Goal: Communication & Community: Answer question/provide support

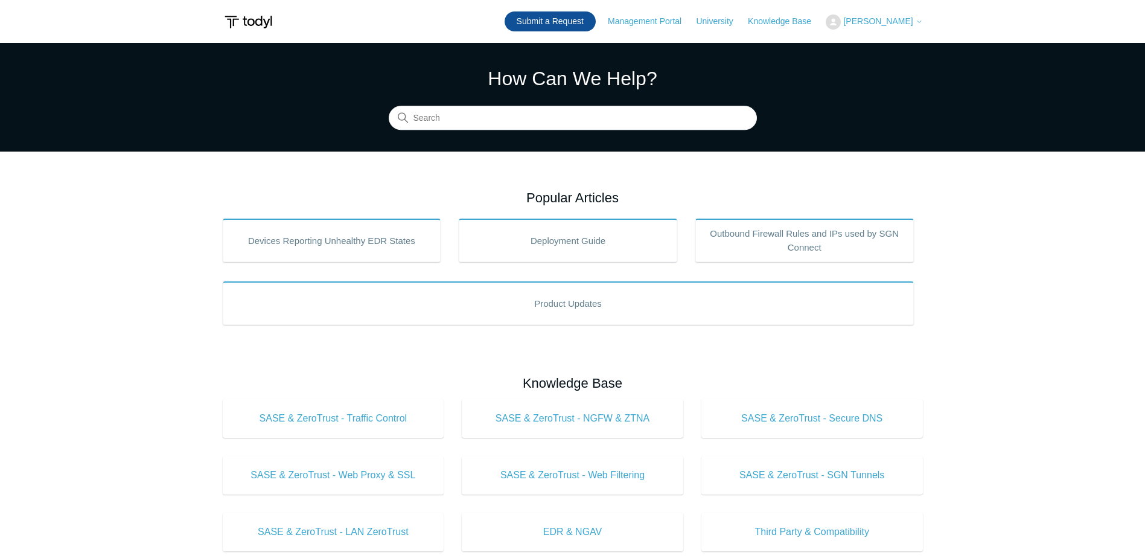
click at [565, 25] on link "Submit a Request" at bounding box center [550, 21] width 91 height 20
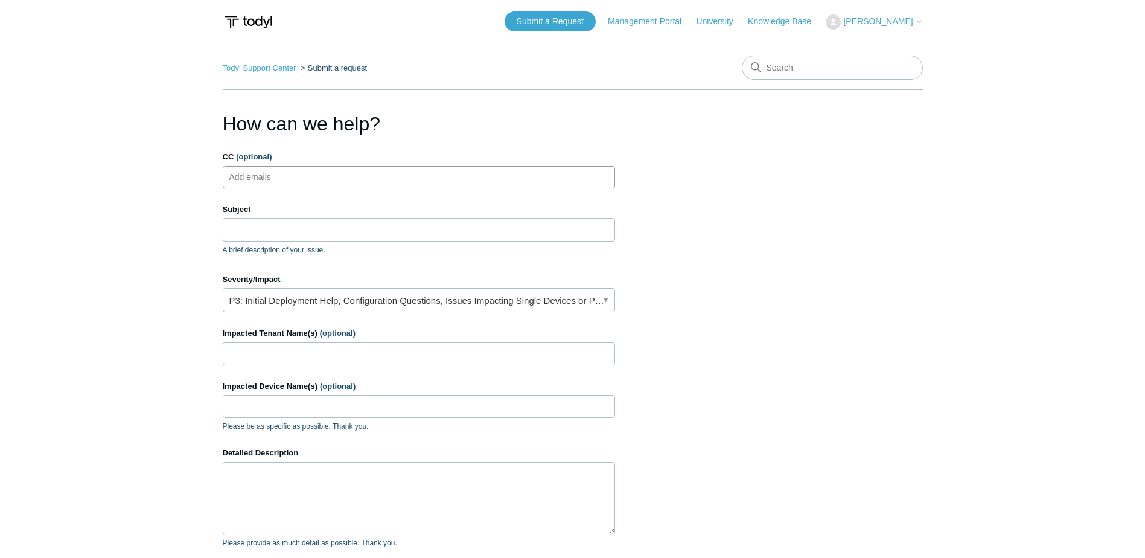
click at [298, 179] on ul "Add emails" at bounding box center [419, 177] width 392 height 22
type input "[PERSON_NAME][EMAIL_ADDRESS][DOMAIN_NAME]"
type input "t"
type input "[EMAIL_ADDRESS][DOMAIN_NAME]"
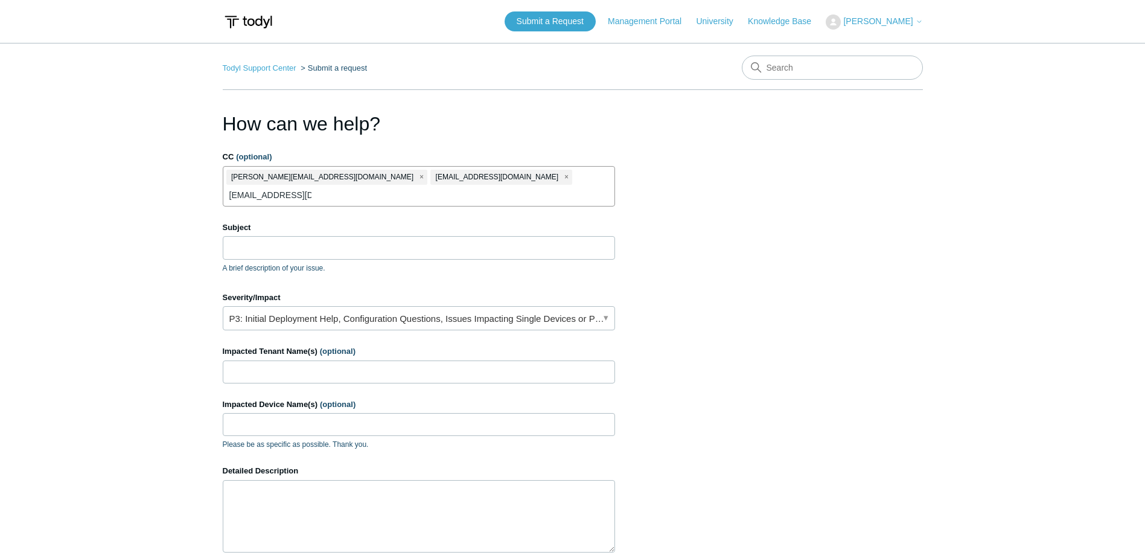
type input "[EMAIL_ADDRESS][DOMAIN_NAME]"
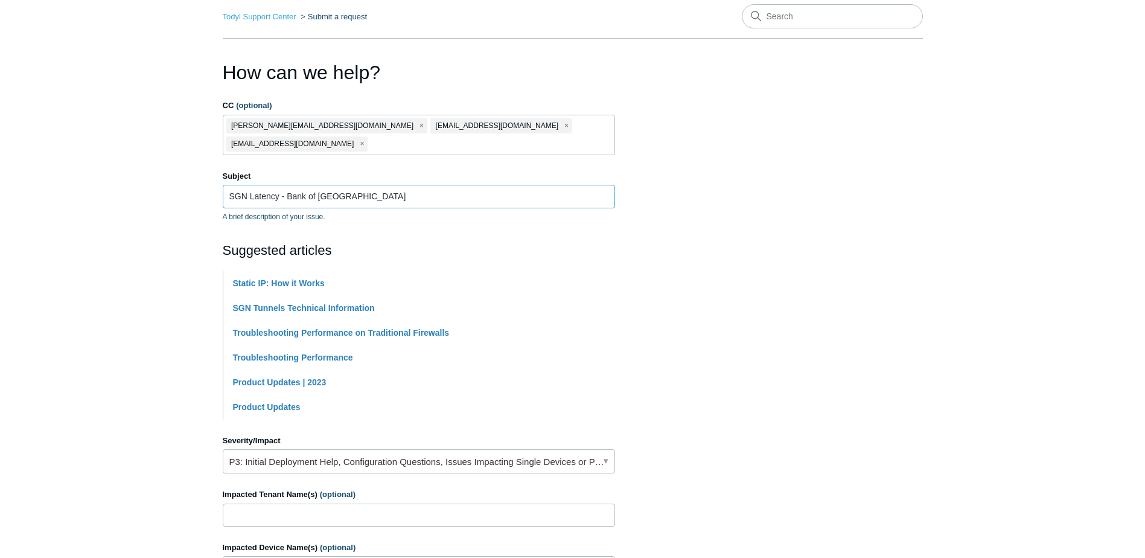
scroll to position [121, 0]
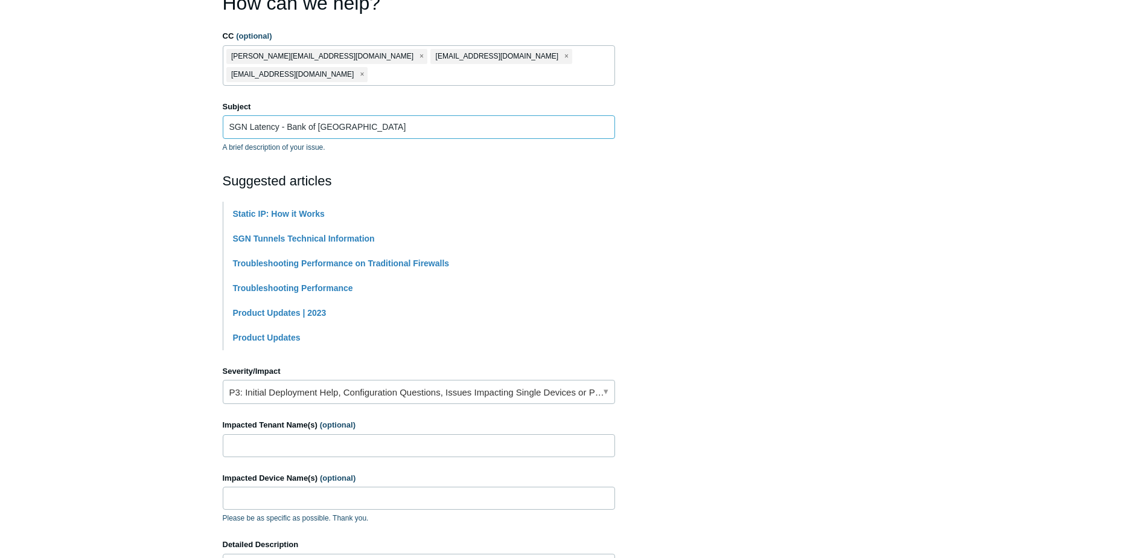
type input "SGN Latency - Bank of [GEOGRAPHIC_DATA]"
click at [336, 380] on link "P3: Initial Deployment Help, Configuration Questions, Issues Impacting Single D…" at bounding box center [419, 392] width 392 height 24
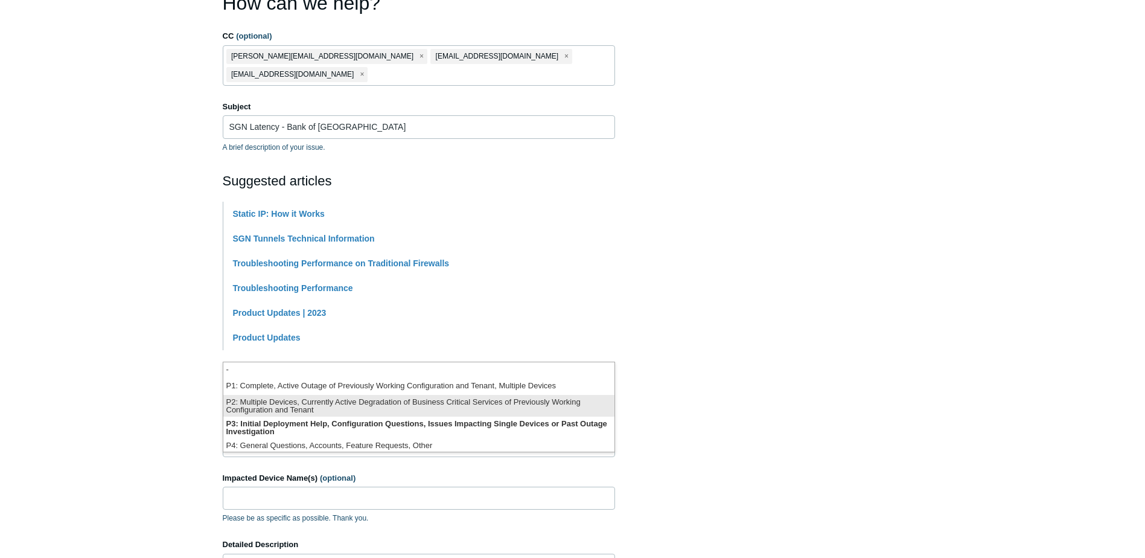
click at [362, 404] on li "P2: Multiple Devices, Currently Active Degradation of Business Critical Service…" at bounding box center [418, 406] width 391 height 22
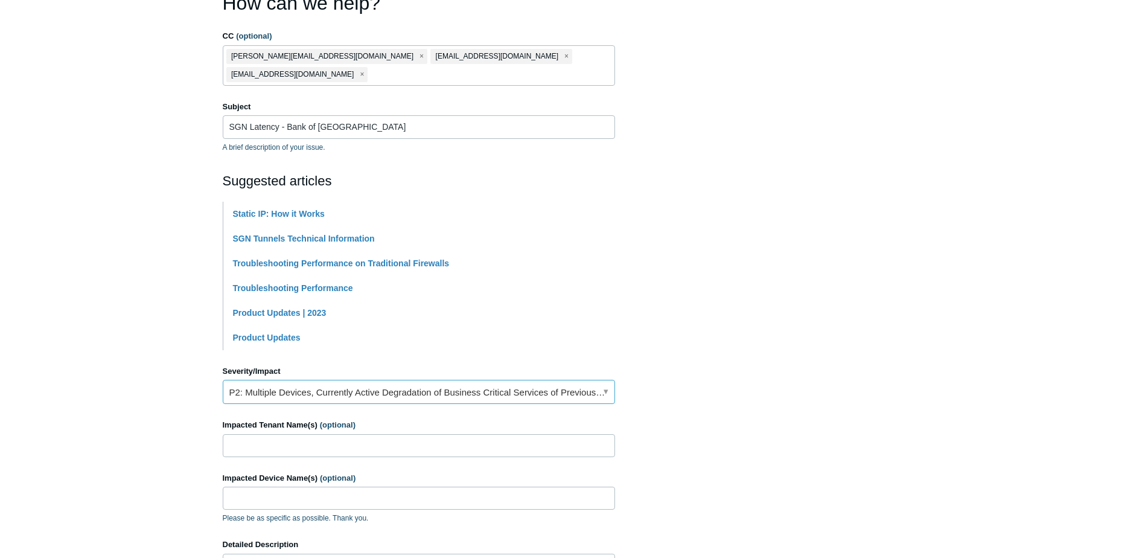
scroll to position [181, 0]
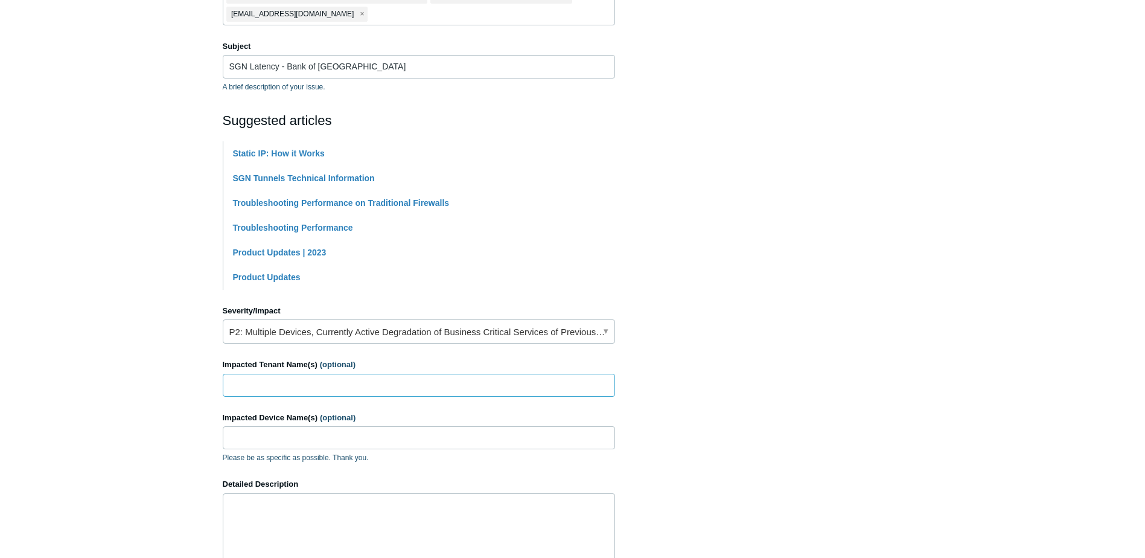
click at [304, 374] on input "Impacted Tenant Name(s) (optional)" at bounding box center [419, 385] width 392 height 23
type input "Bank of Belleville"
type input "L"
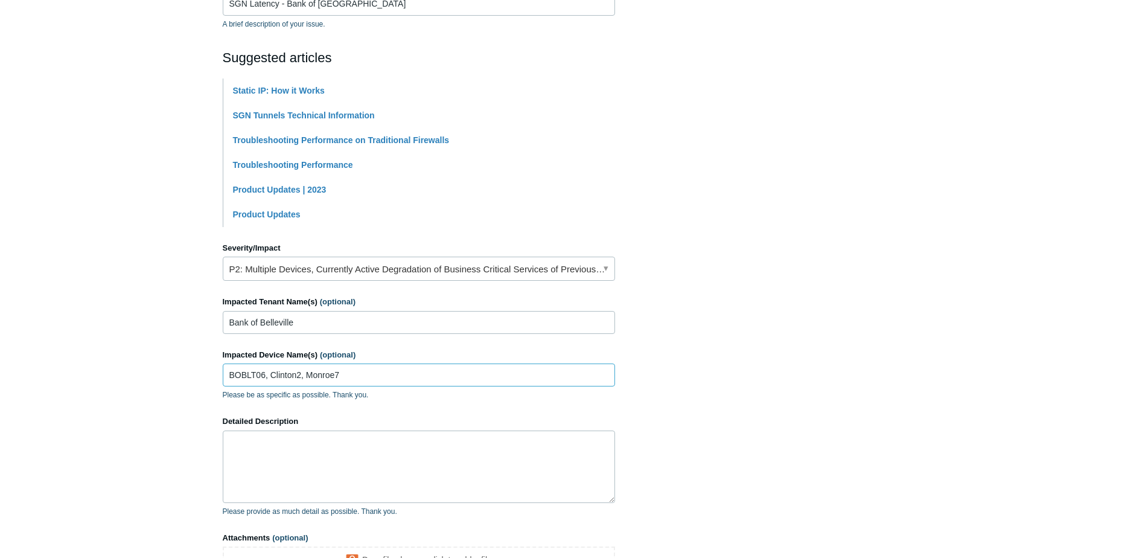
scroll to position [302, 0]
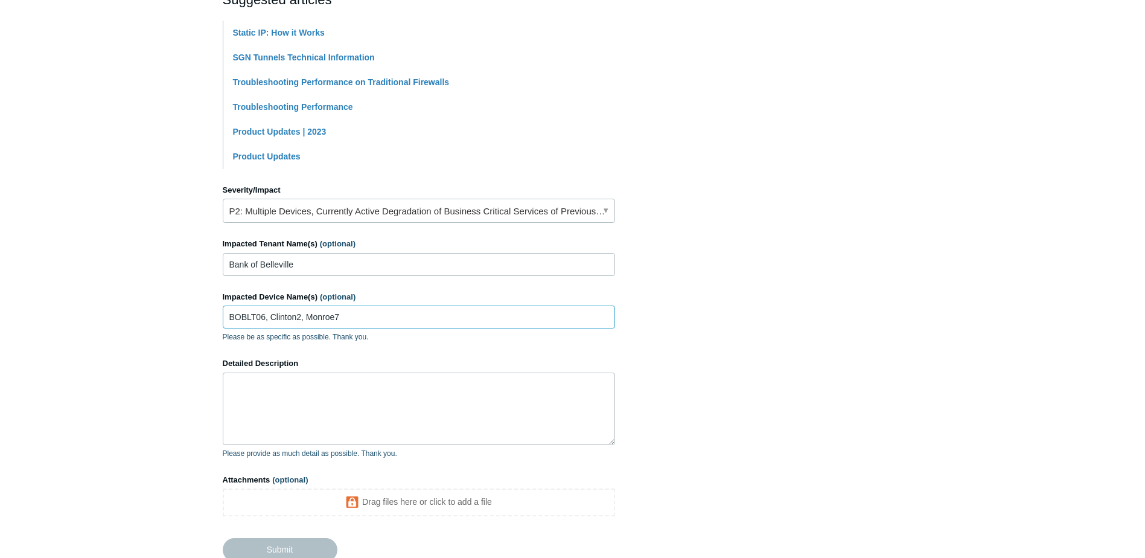
type input "BOBLT06, Clinton2, Monroe7"
drag, startPoint x: 307, startPoint y: 374, endPoint x: 314, endPoint y: 386, distance: 13.8
click at [307, 374] on textarea "Detailed Description" at bounding box center [419, 409] width 392 height 72
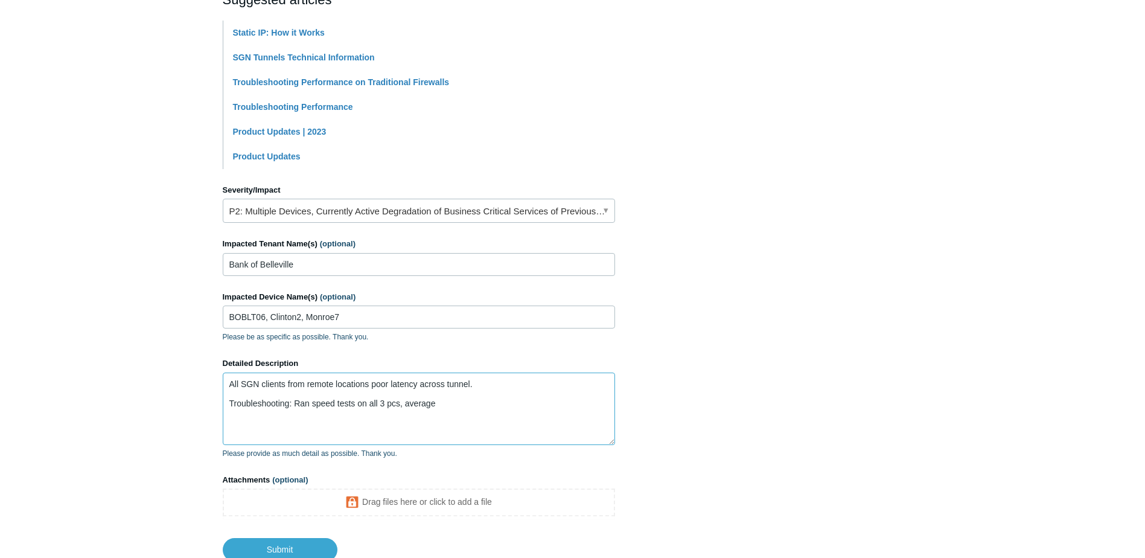
click at [482, 390] on textarea "All SGN clients from remote locations poor latency across tunnel. Troubleshooti…" at bounding box center [419, 409] width 392 height 72
click at [491, 391] on textarea "All SGN clients from remote locations poor latency across tunnel. Troubleshooti…" at bounding box center [419, 409] width 392 height 72
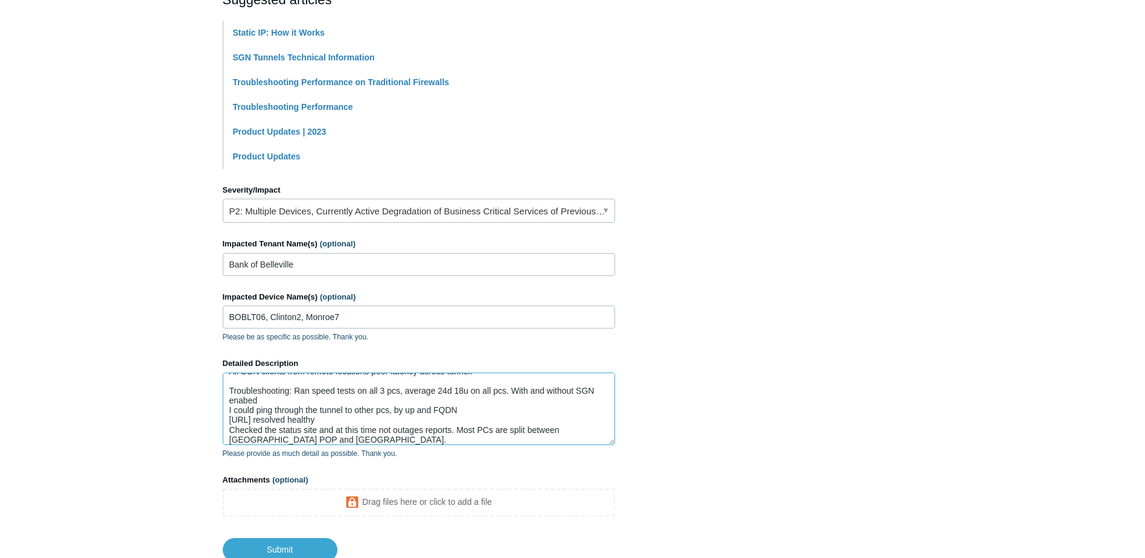
scroll to position [22, 0]
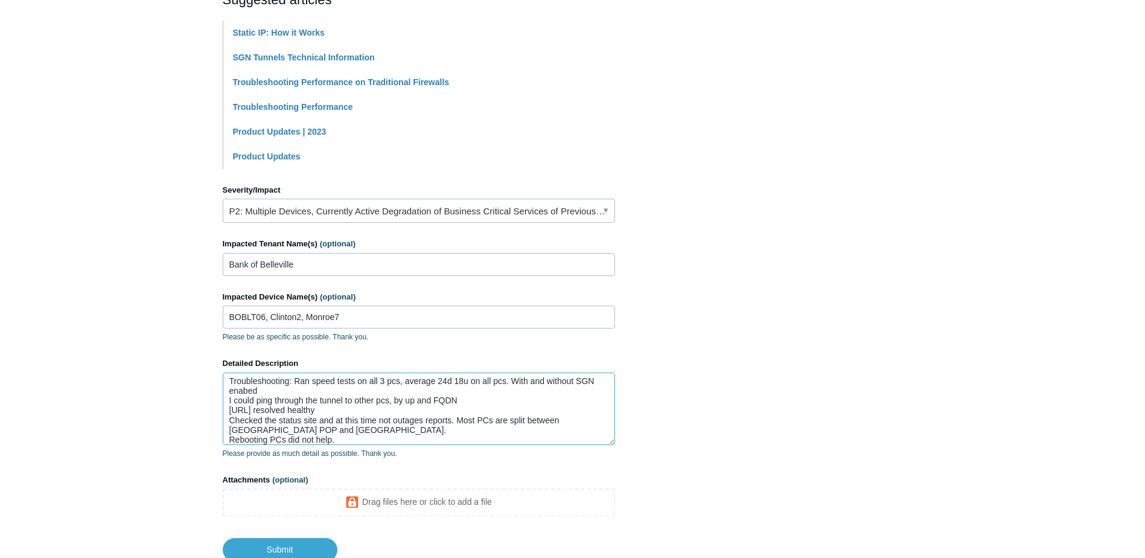
click at [383, 421] on textarea "All SGN clients from remote locations poor latency across tunnel. Troubleshooti…" at bounding box center [419, 409] width 392 height 72
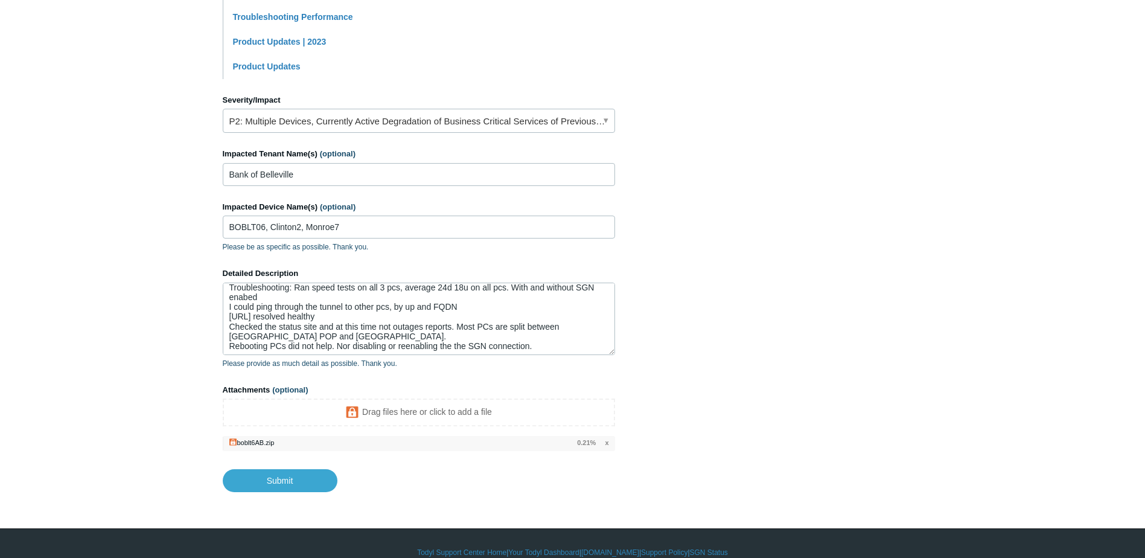
scroll to position [28, 0]
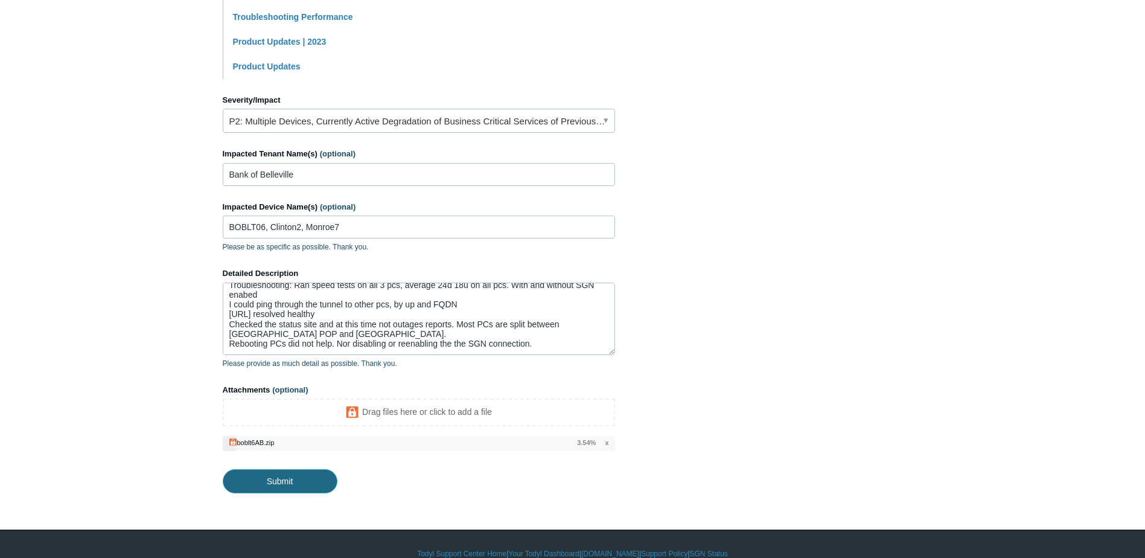
click at [292, 469] on input "Submit" at bounding box center [280, 481] width 115 height 24
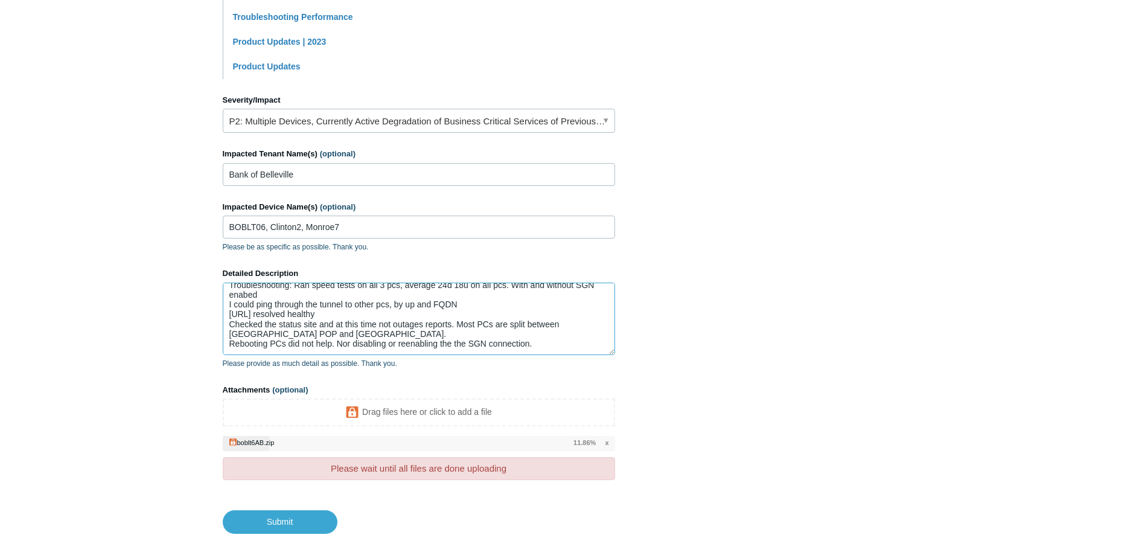
click at [538, 326] on textarea "All SGN clients from remote locations poor latency across tunnel. Troubleshooti…" at bounding box center [419, 319] width 392 height 72
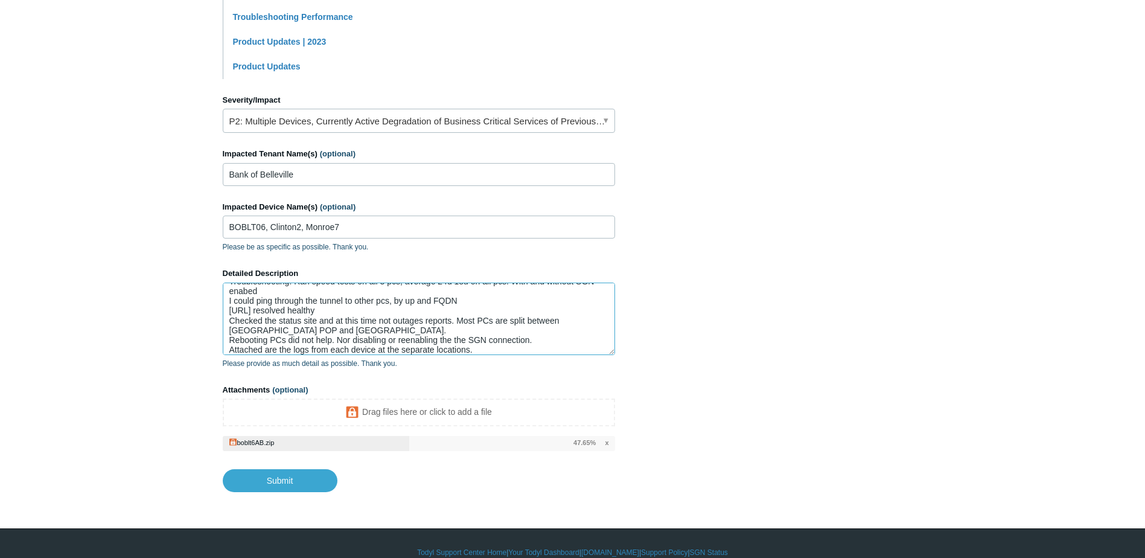
click at [469, 322] on textarea "All SGN clients from remote locations poor latency across tunnel. Troubleshooti…" at bounding box center [419, 319] width 392 height 72
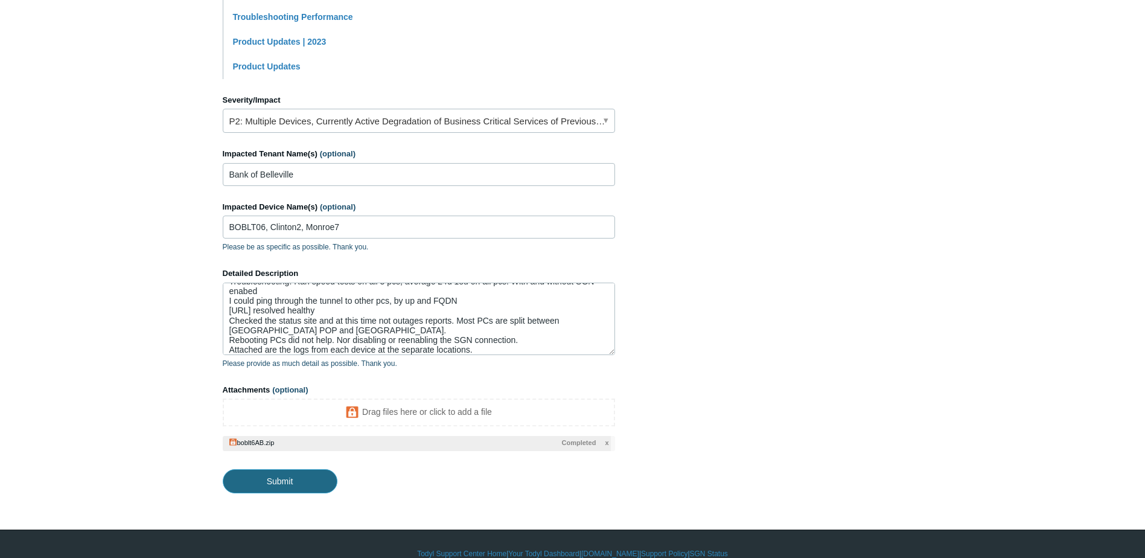
click at [290, 469] on input "Submit" at bounding box center [280, 481] width 115 height 24
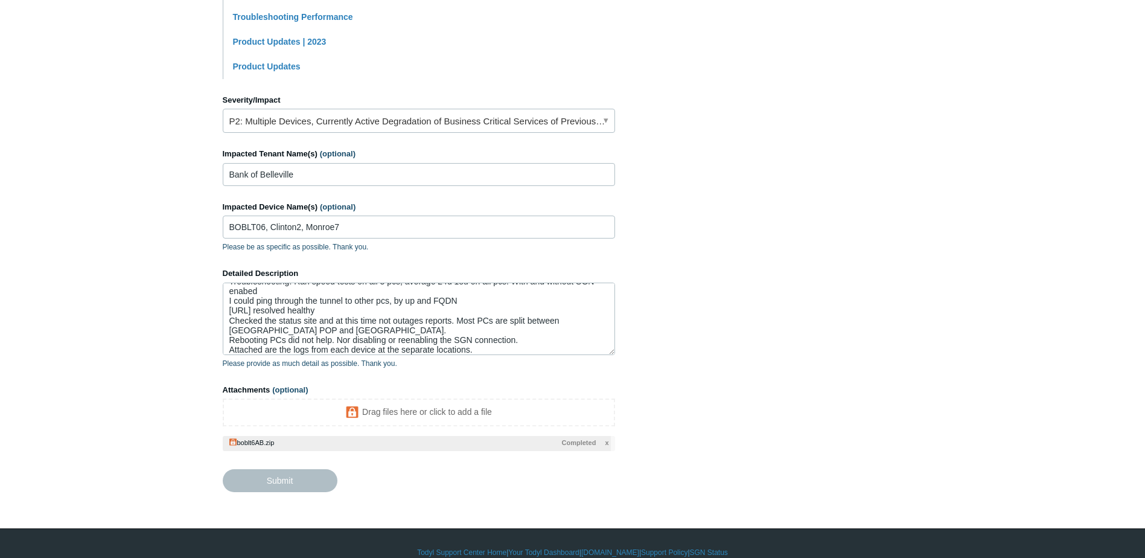
type textarea "All SGN clients from remote locations poor latency across tunnel. Troubleshooti…"
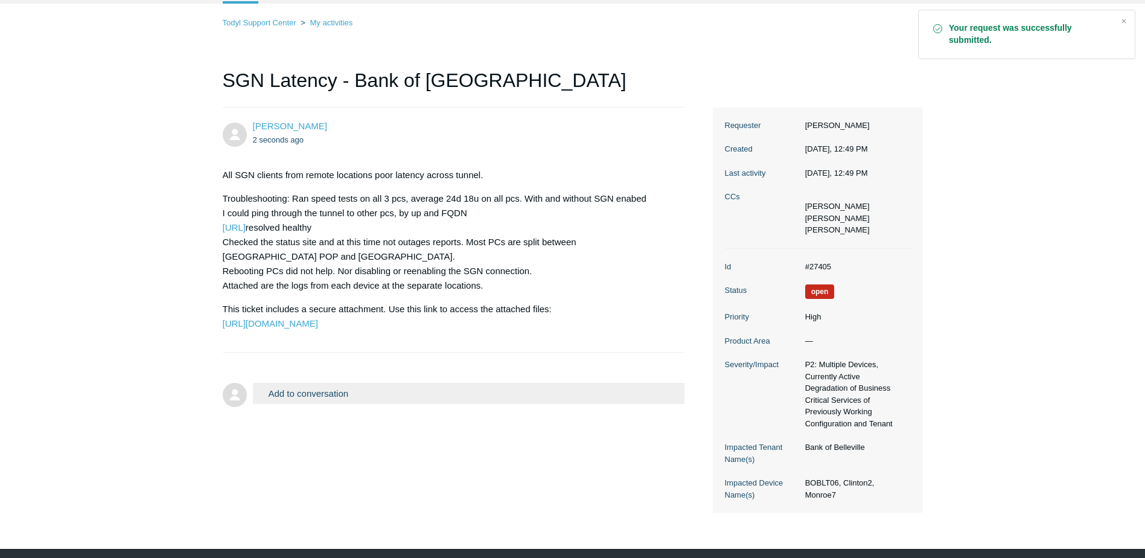
scroll to position [106, 0]
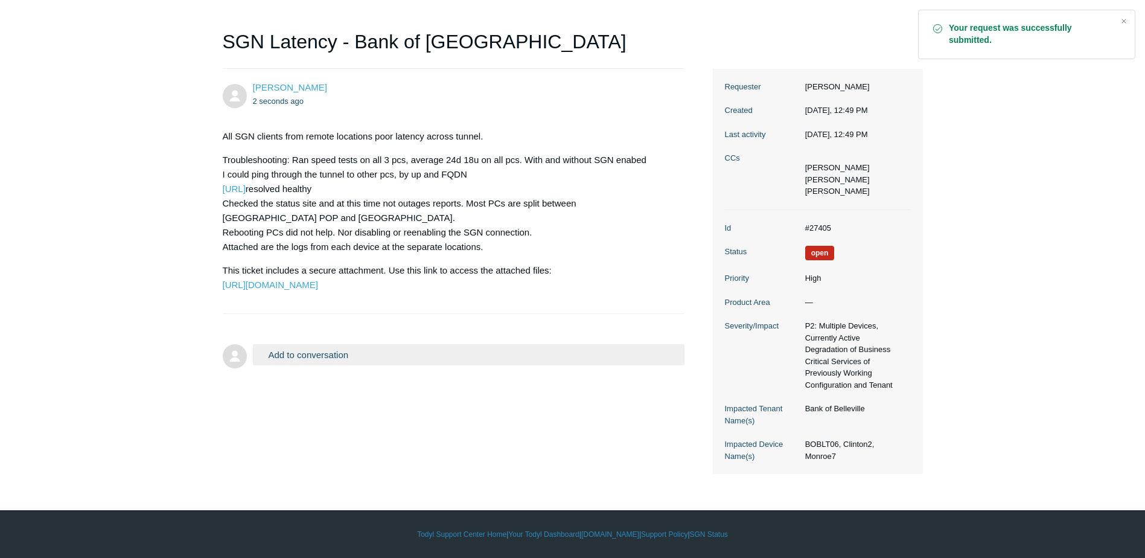
click at [294, 365] on button "Add to conversation" at bounding box center [469, 354] width 432 height 21
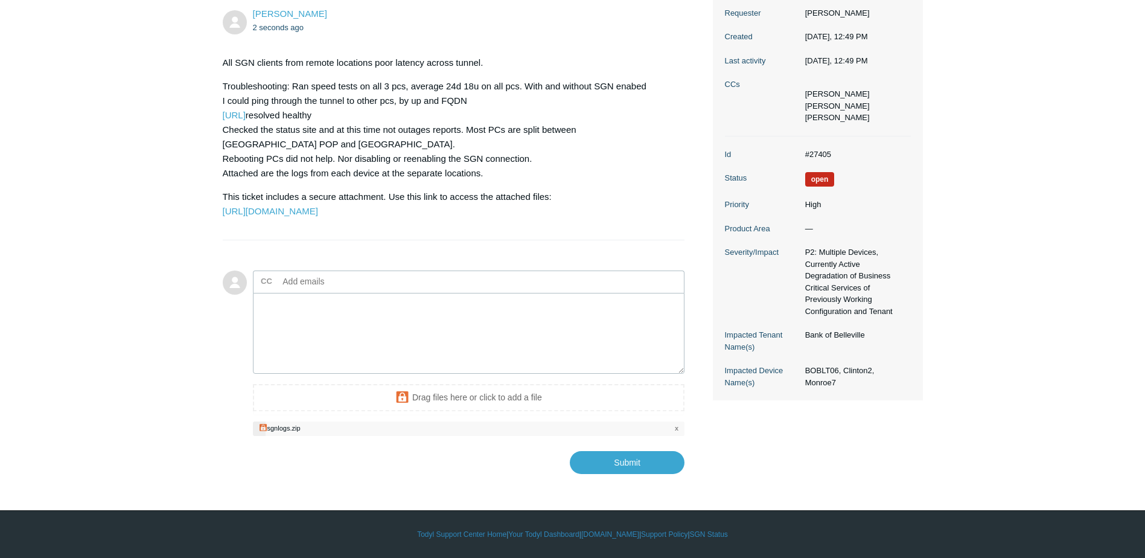
scroll to position [208, 0]
click at [383, 312] on textarea "Add your reply" at bounding box center [469, 334] width 432 height 82
drag, startPoint x: 335, startPoint y: 320, endPoint x: 334, endPoint y: 314, distance: 6.2
click at [335, 320] on textarea "Add your reply" at bounding box center [469, 334] width 432 height 82
click at [654, 470] on input "Submit" at bounding box center [627, 462] width 115 height 24
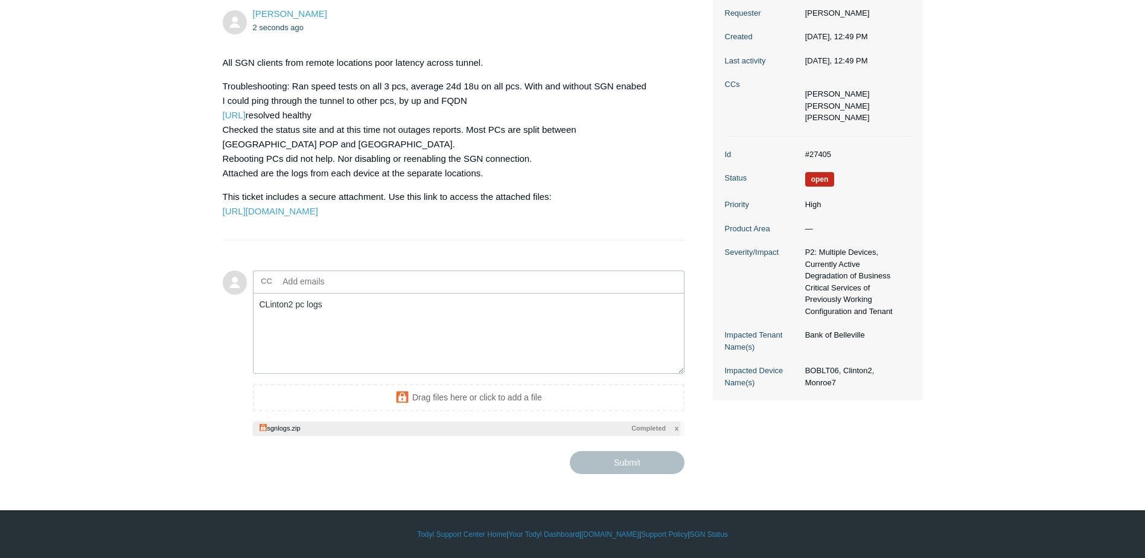
type textarea "CLinton2 pc logs This ticket includes a secure attachment. Use this link to acc…"
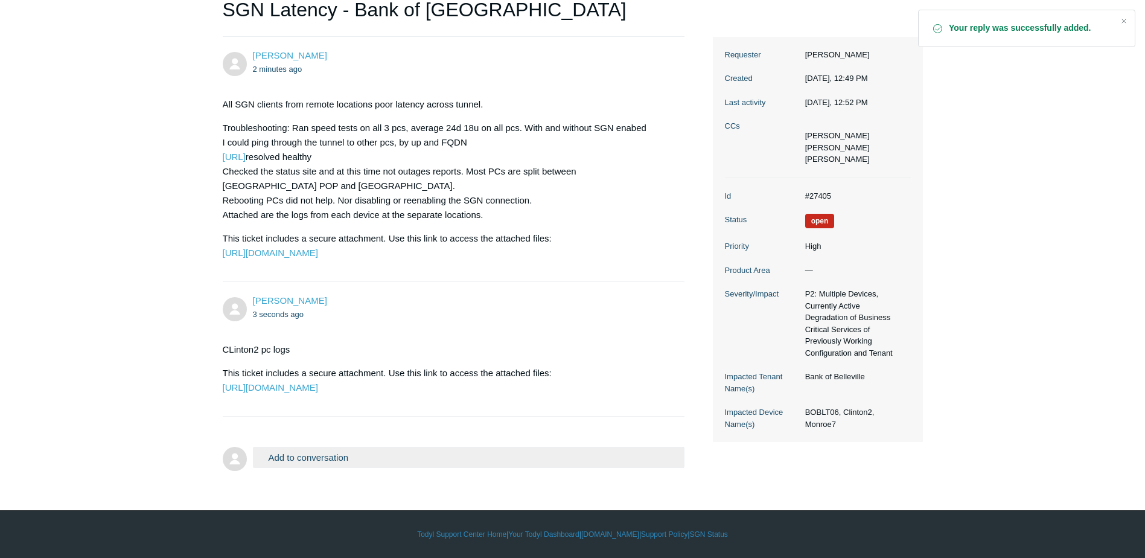
scroll to position [196, 0]
click at [282, 459] on button "Add to conversation" at bounding box center [469, 457] width 432 height 21
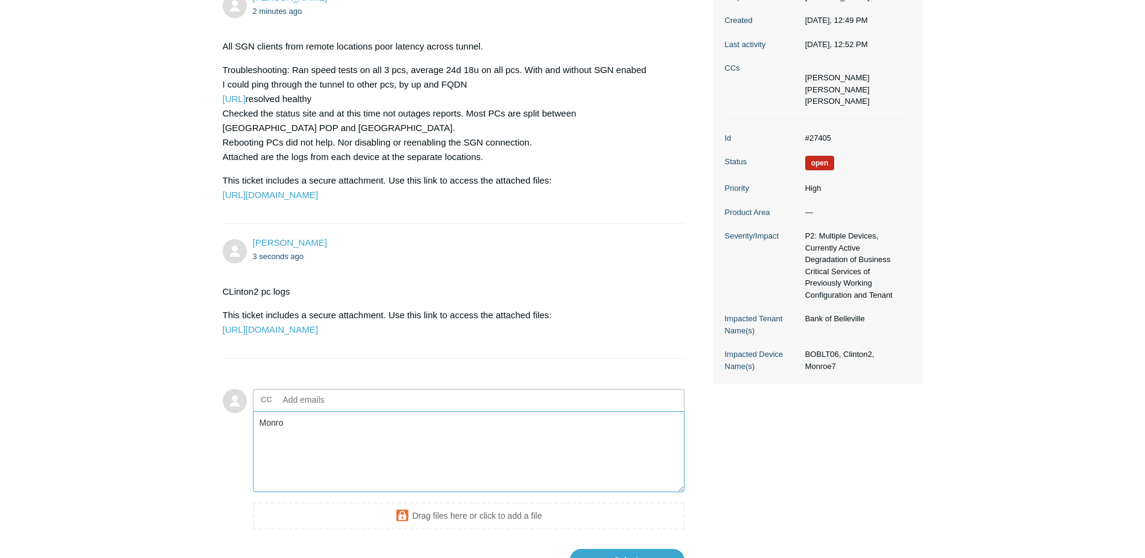
click at [316, 480] on textarea "Monro" at bounding box center [469, 452] width 432 height 82
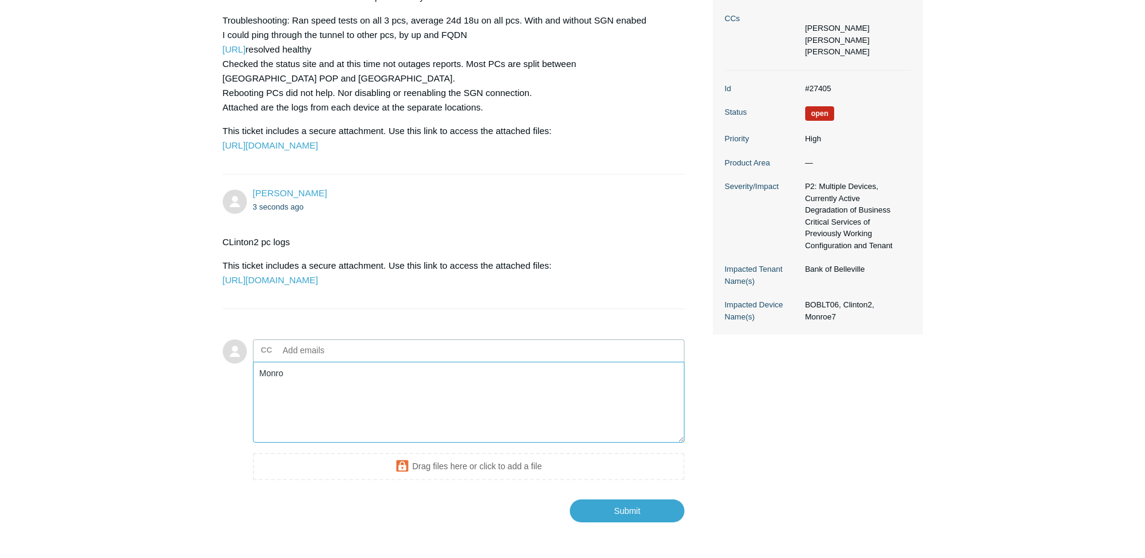
scroll to position [351, 0]
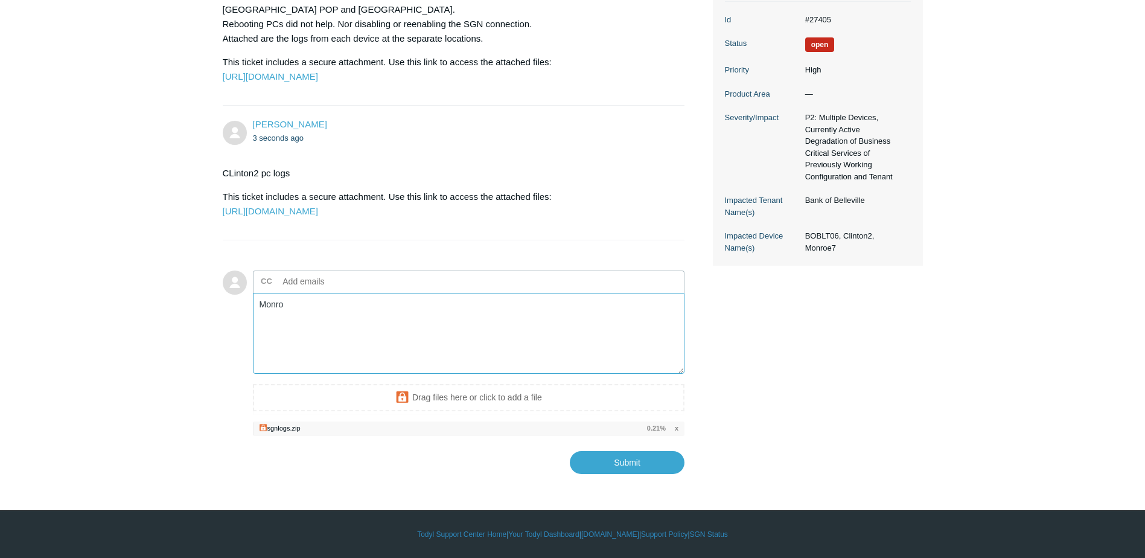
click at [342, 327] on textarea "Monro" at bounding box center [469, 334] width 432 height 82
click at [661, 474] on input "Submit" at bounding box center [627, 462] width 115 height 24
type textarea "Monroe7 logs This ticket includes a secure attachment. Use this link to access …"
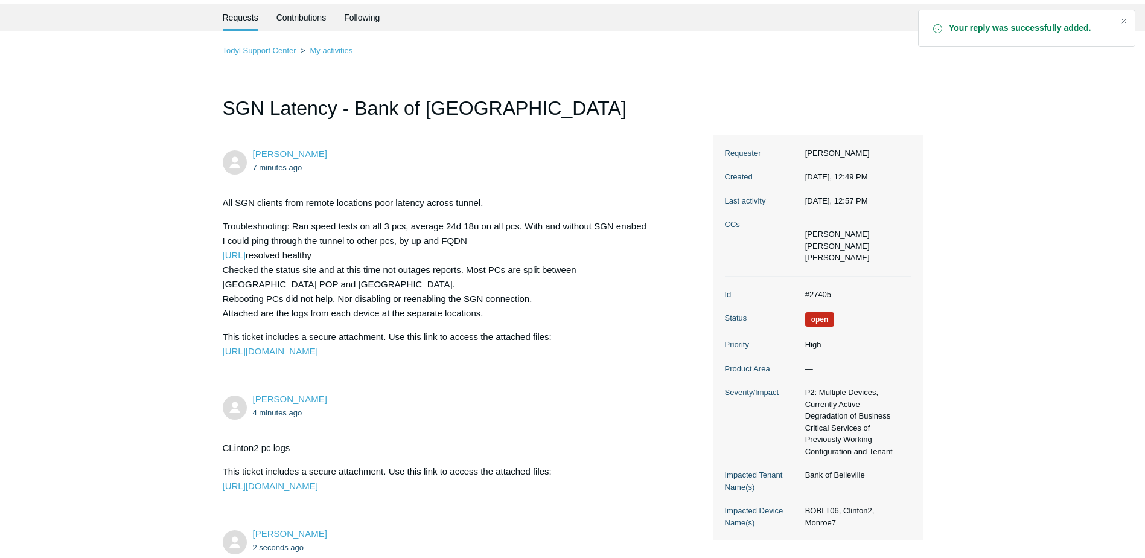
scroll to position [60, 0]
